Goal: Find specific page/section: Find specific page/section

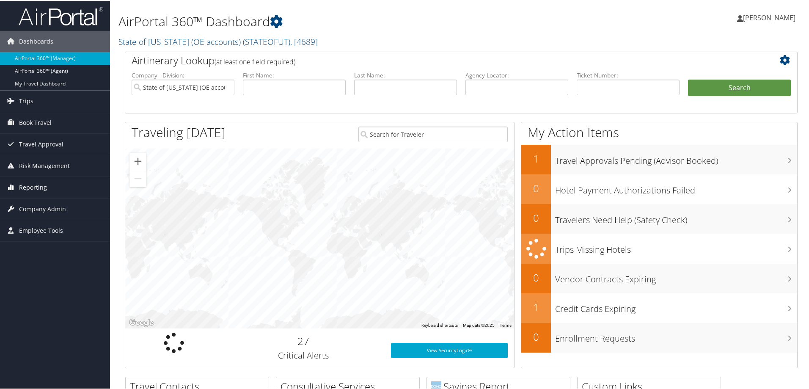
click at [39, 184] on span "Reporting" at bounding box center [33, 186] width 28 height 21
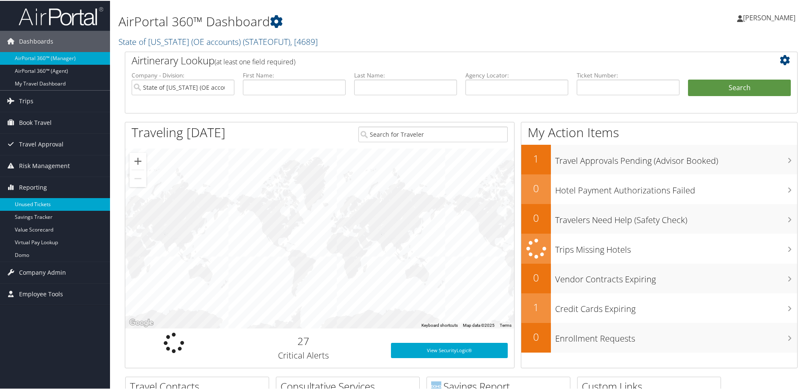
click at [27, 203] on link "Unused Tickets" at bounding box center [55, 203] width 110 height 13
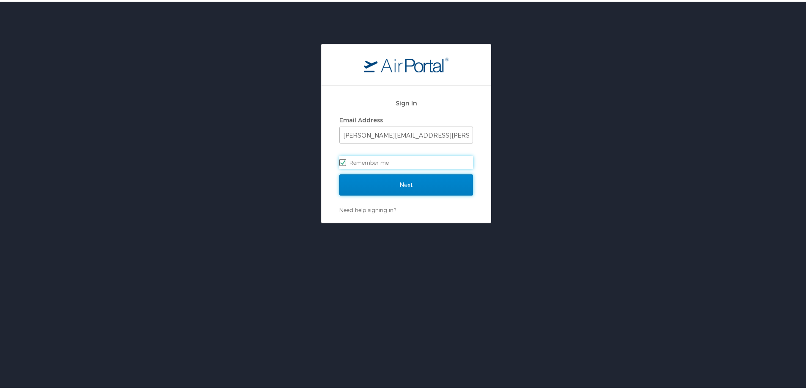
click at [411, 188] on input "Next" at bounding box center [406, 183] width 134 height 21
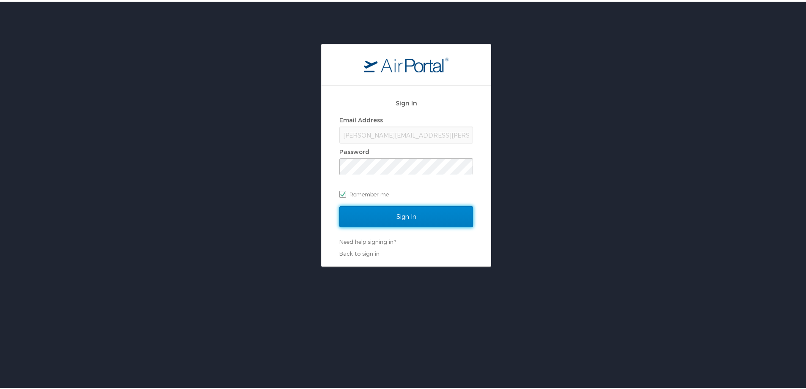
click at [403, 214] on input "Sign In" at bounding box center [406, 214] width 134 height 21
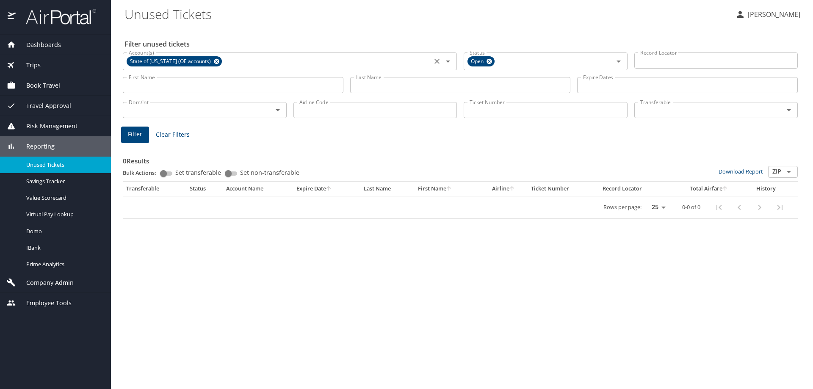
click at [214, 61] on icon at bounding box center [217, 62] width 6 height 6
click at [472, 88] on input "Last Name" at bounding box center [460, 85] width 220 height 16
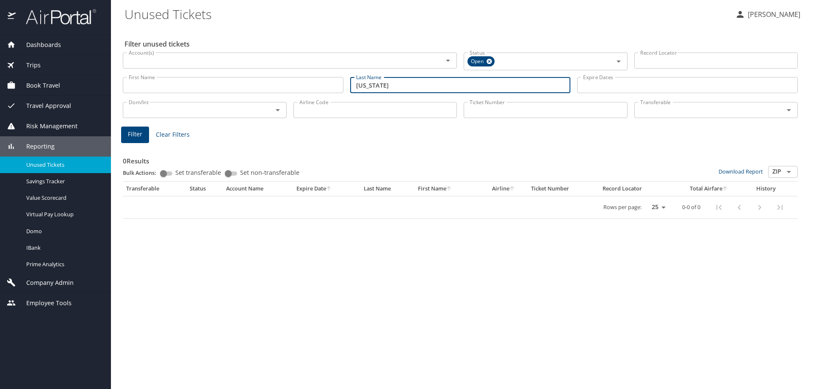
type input "washington"
